Goal: Task Accomplishment & Management: Use online tool/utility

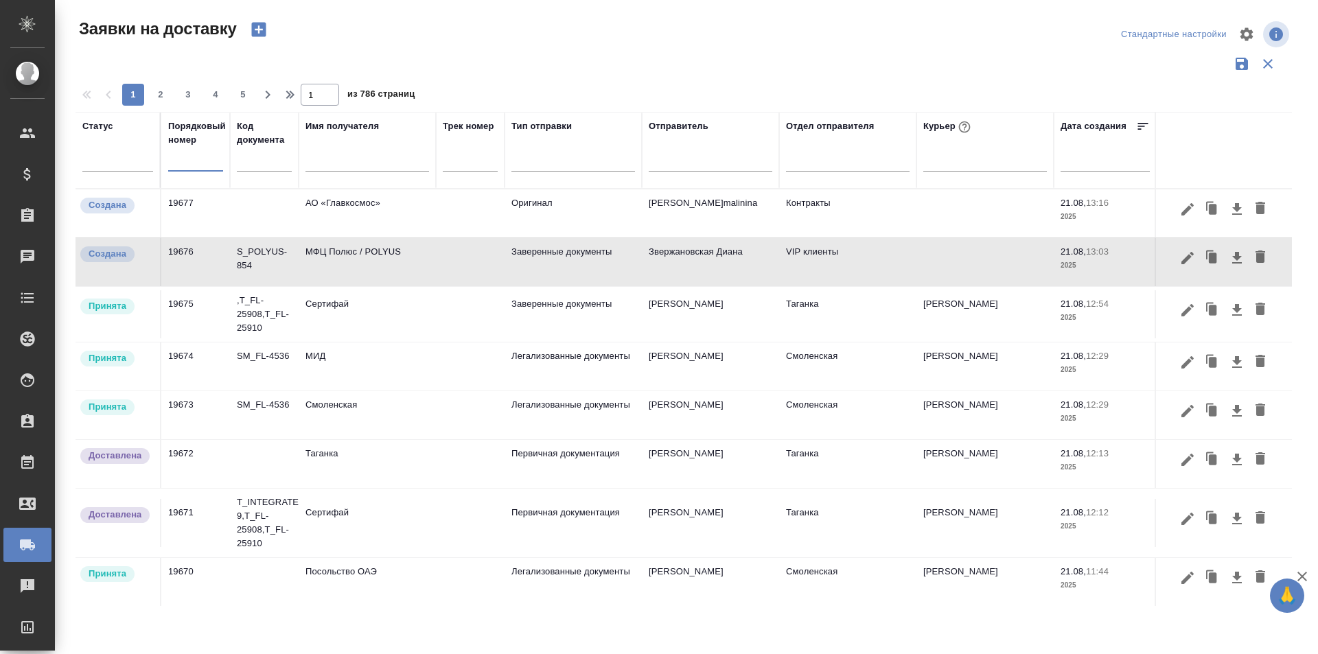
click at [213, 156] on input "text" at bounding box center [195, 161] width 55 height 19
paste input "19668"
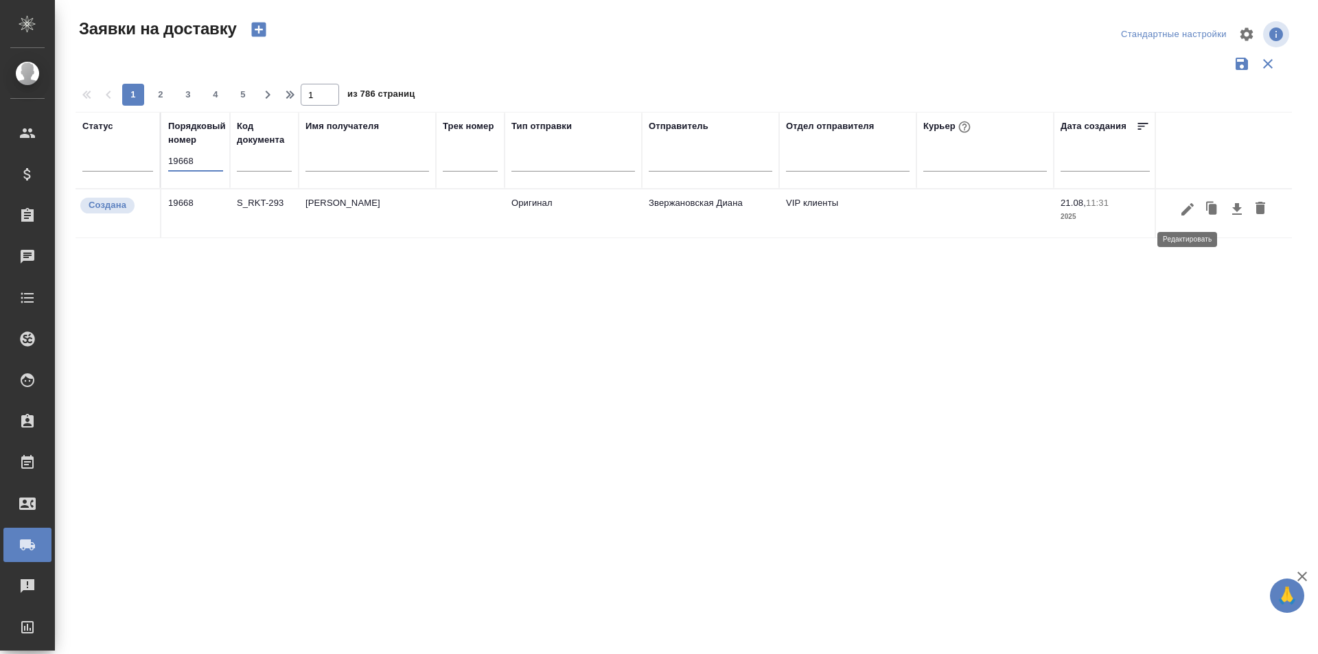
type input "19668"
click at [1189, 208] on icon "button" at bounding box center [1187, 208] width 12 height 12
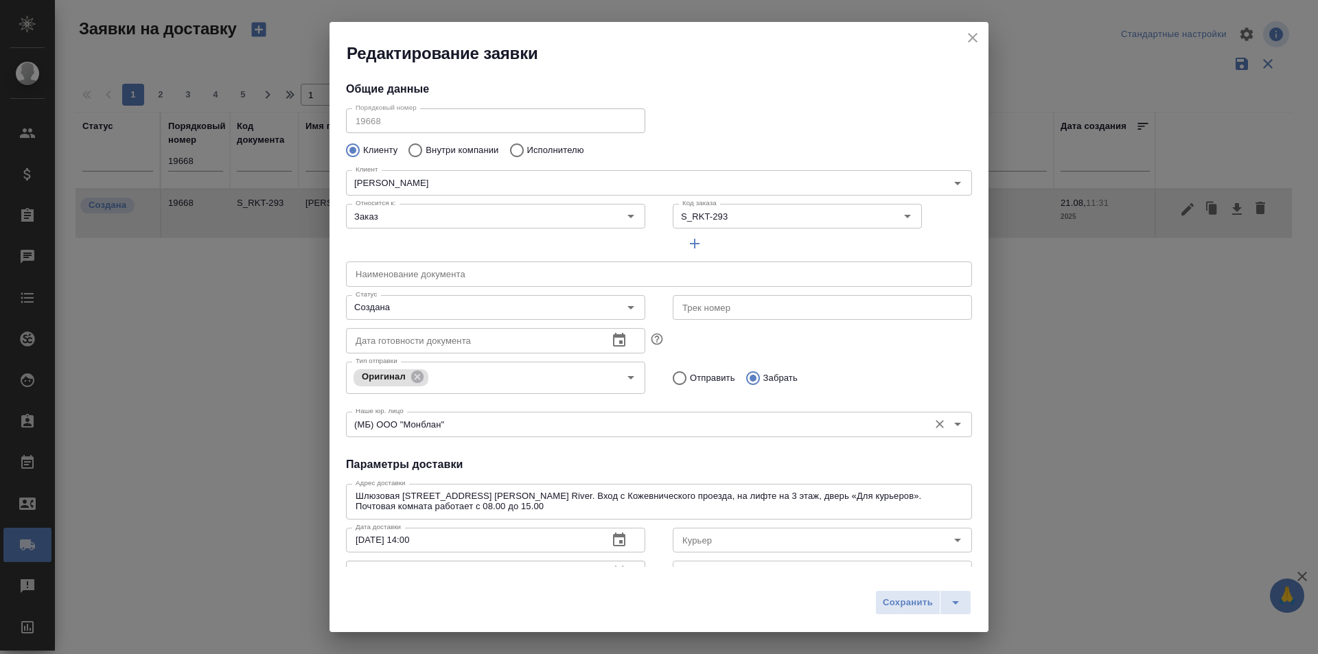
type input "[PERSON_NAME]"
type input "[PHONE_NUMBER]"
type input "Звержановская Диана"
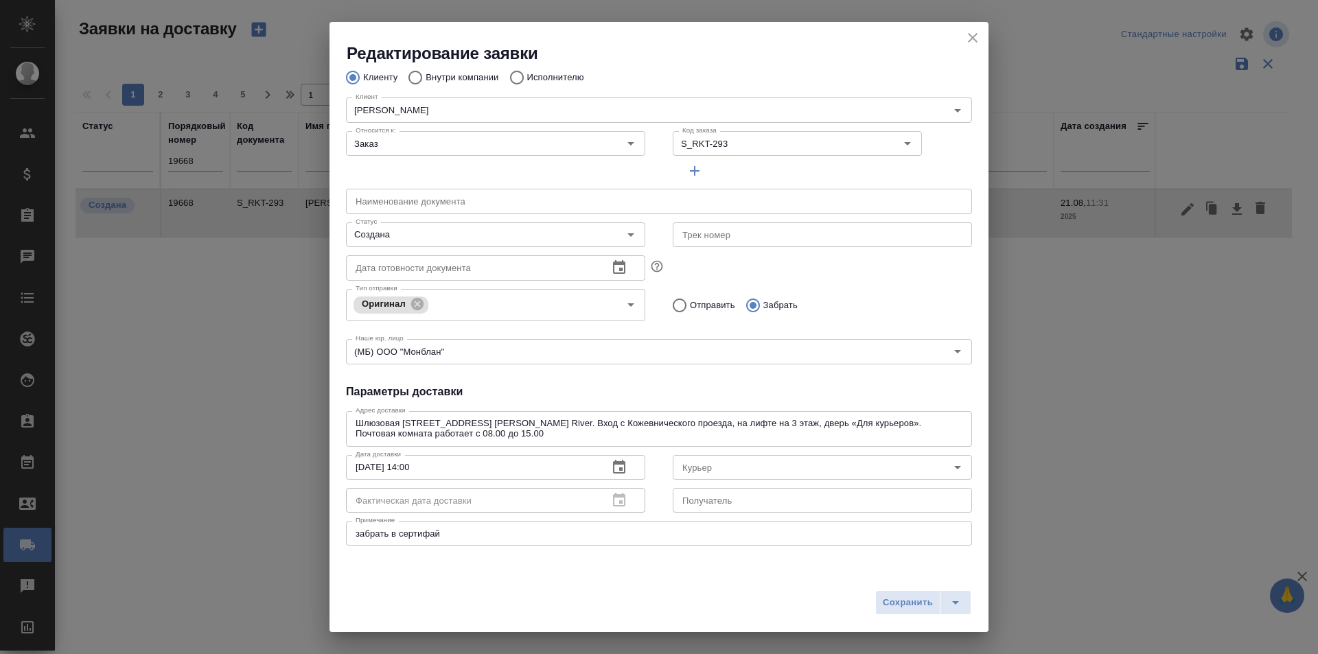
scroll to position [137, 0]
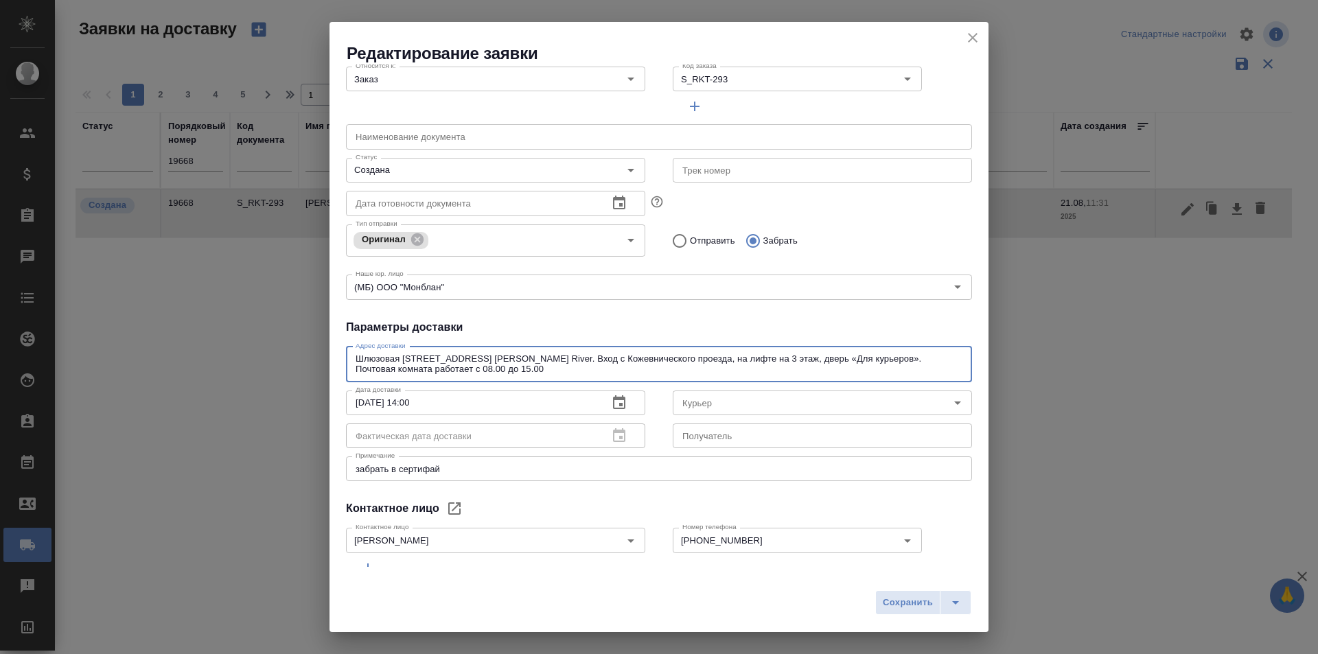
drag, startPoint x: 463, startPoint y: 355, endPoint x: 276, endPoint y: 360, distance: 186.7
click at [276, 360] on div "Редактирование заявки Общие данные Порядковый номер 19668 Порядковый номер Клие…" at bounding box center [659, 327] width 1318 height 654
click at [974, 40] on icon "close" at bounding box center [972, 38] width 16 height 16
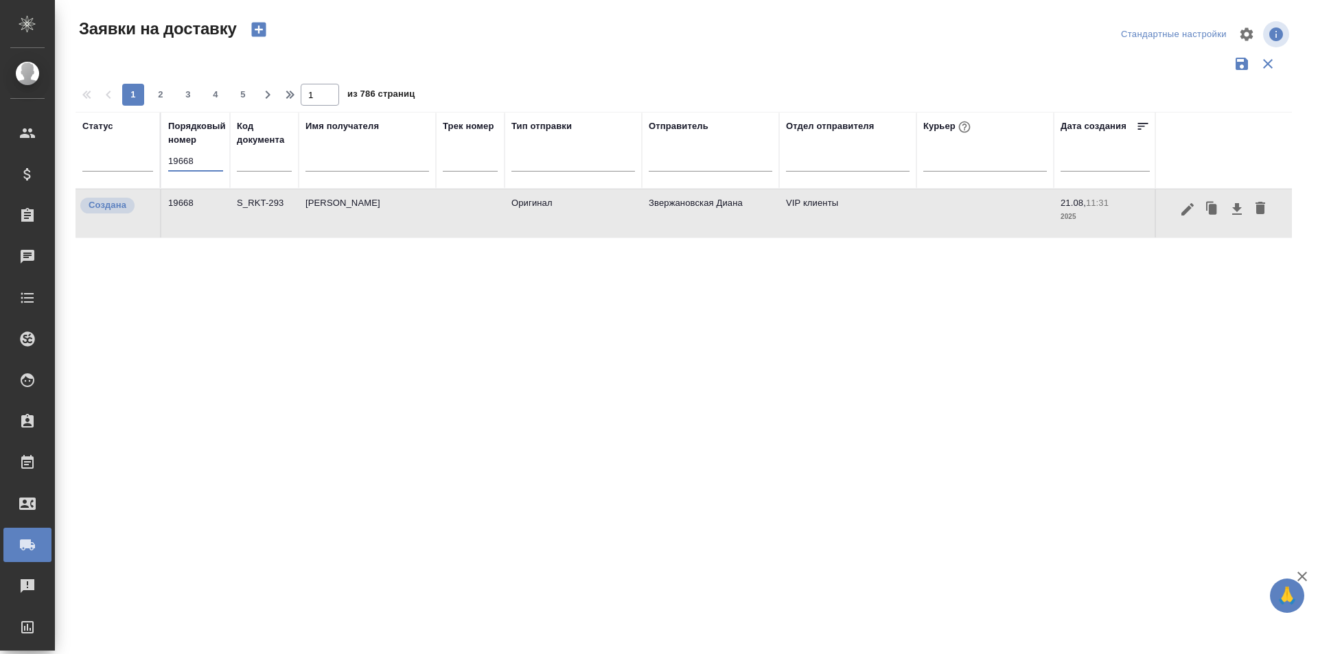
click at [207, 161] on input "19668" at bounding box center [195, 161] width 55 height 19
paste input "9"
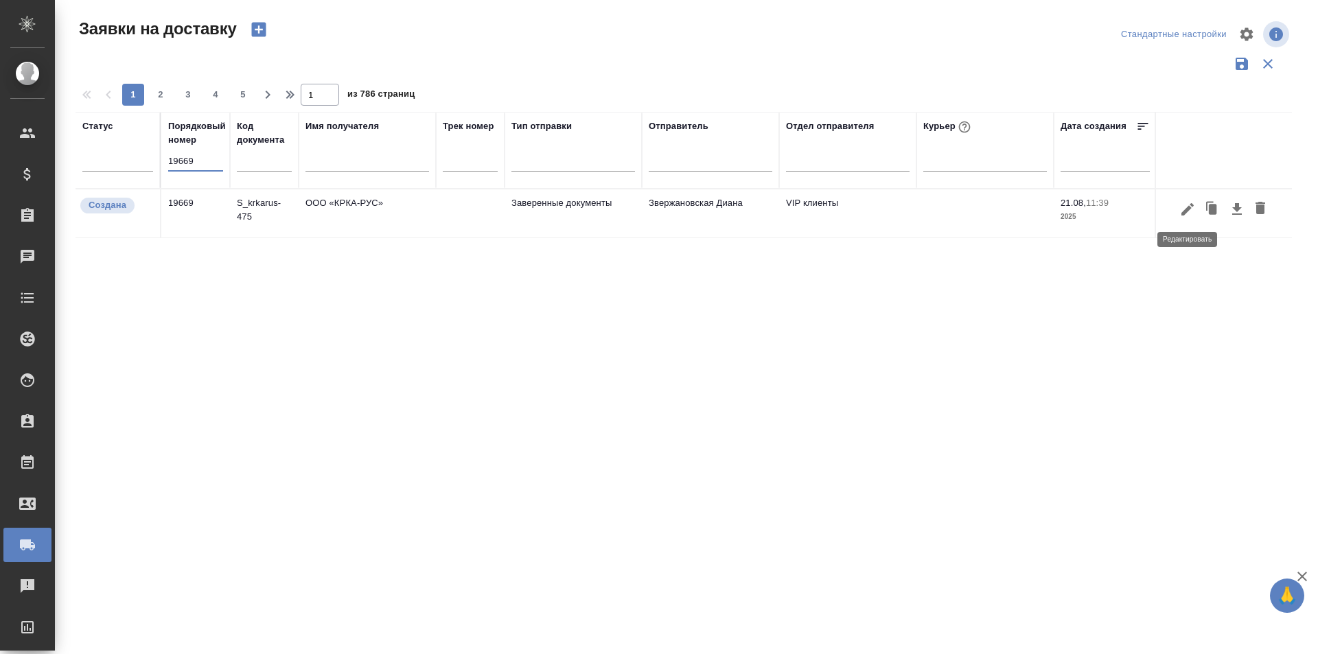
type input "19669"
click at [1184, 217] on icon "button" at bounding box center [1187, 209] width 16 height 16
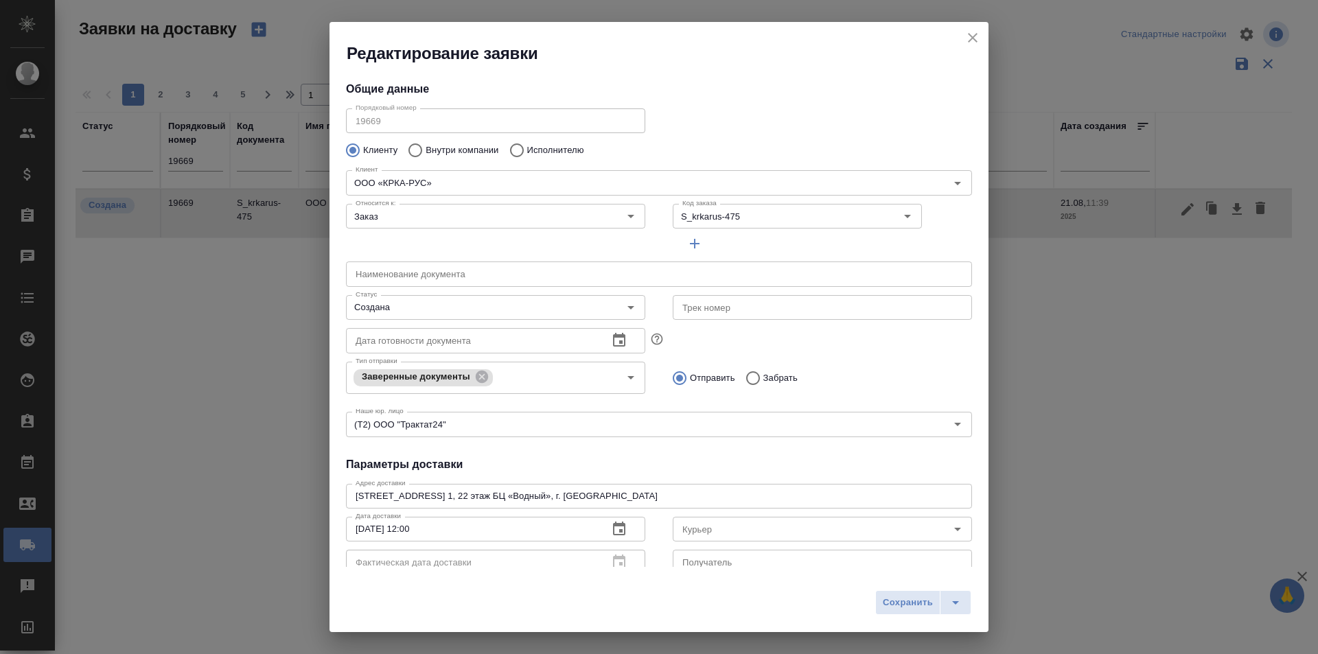
type input "[PERSON_NAME]"
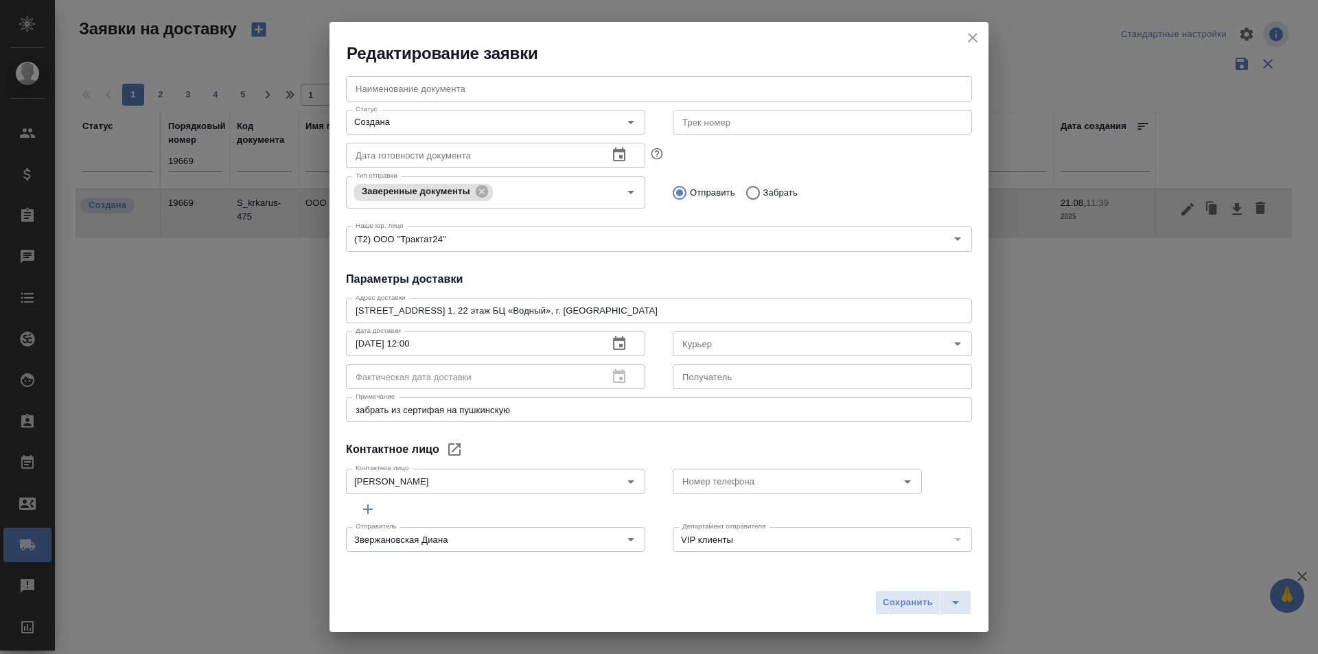
scroll to position [187, 0]
